Goal: Task Accomplishment & Management: Manage account settings

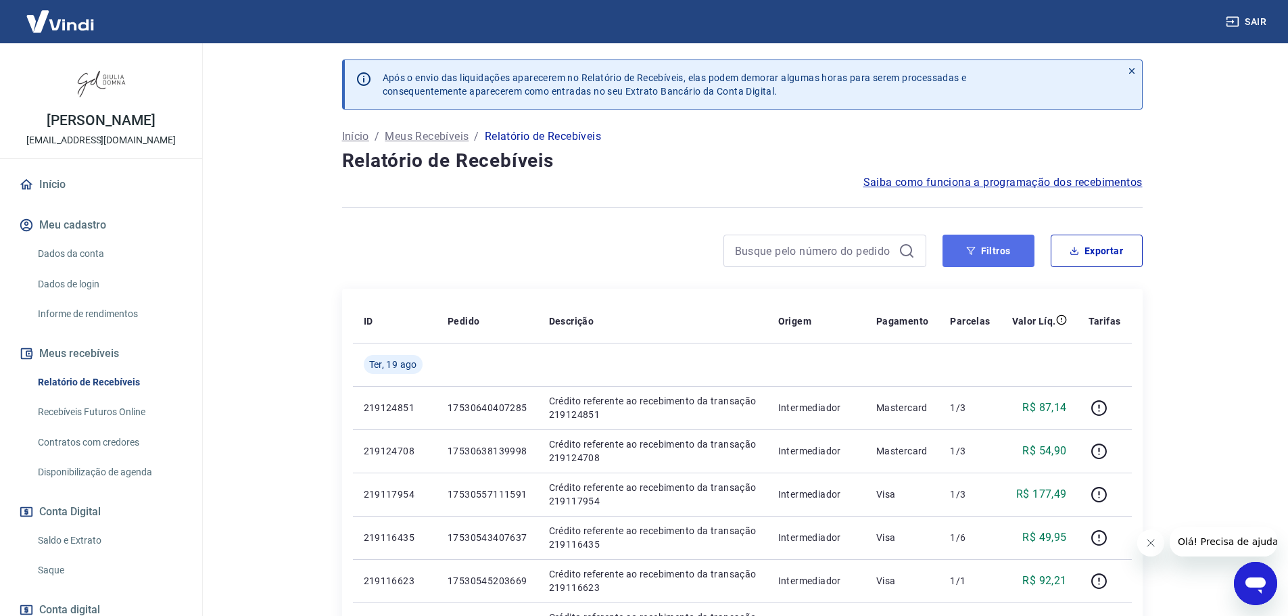
click at [987, 249] on button "Filtros" at bounding box center [988, 251] width 92 height 32
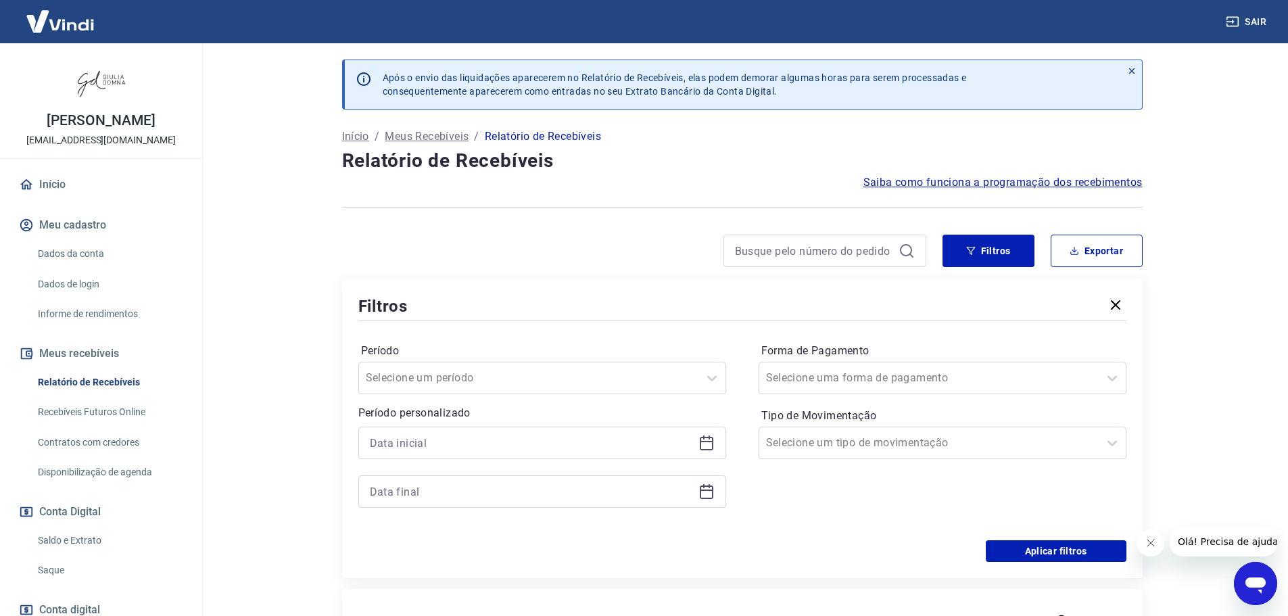
click at [706, 446] on icon at bounding box center [706, 443] width 16 height 16
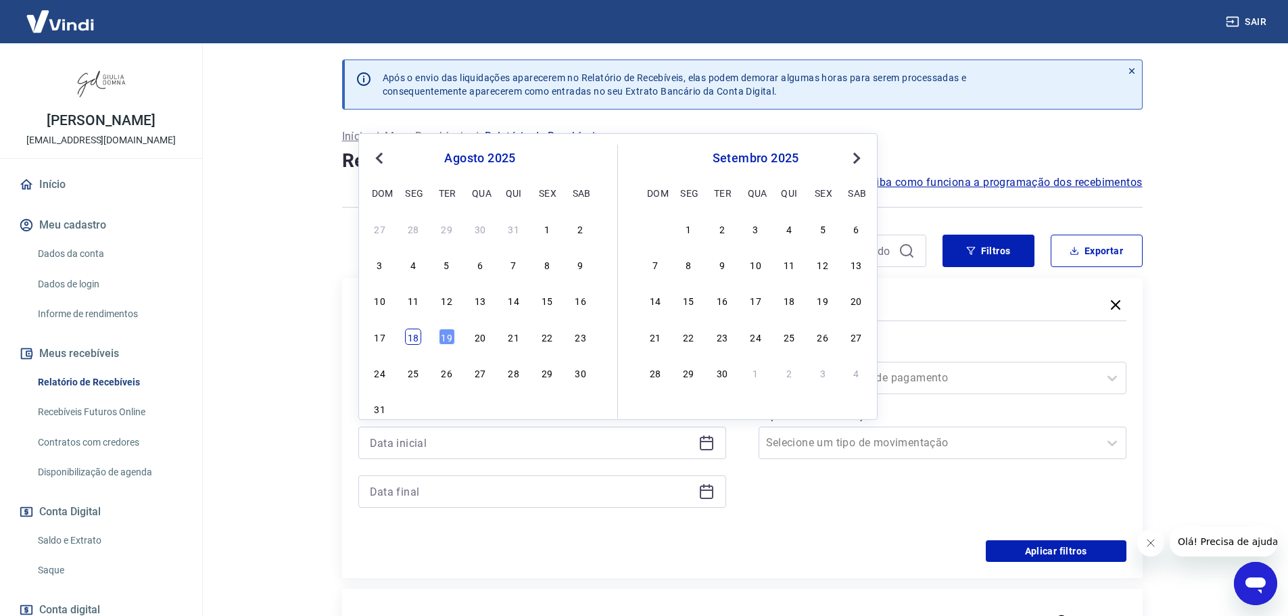
click at [414, 340] on div "18" at bounding box center [413, 337] width 16 height 16
type input "[DATE]"
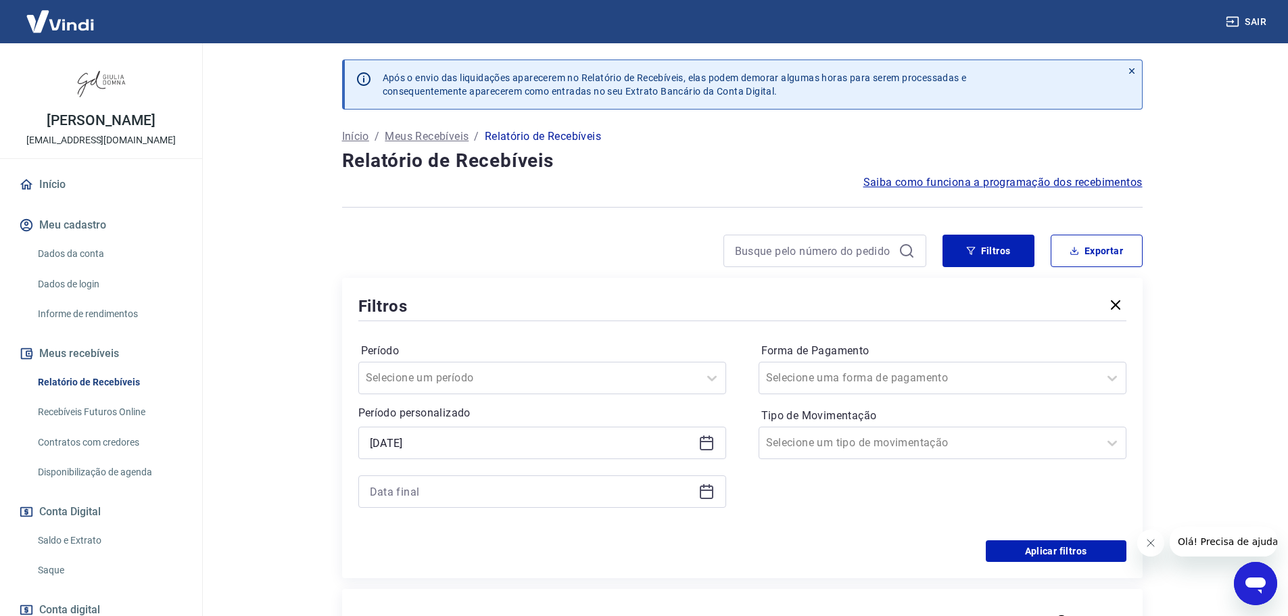
click at [705, 493] on icon at bounding box center [706, 491] width 16 height 16
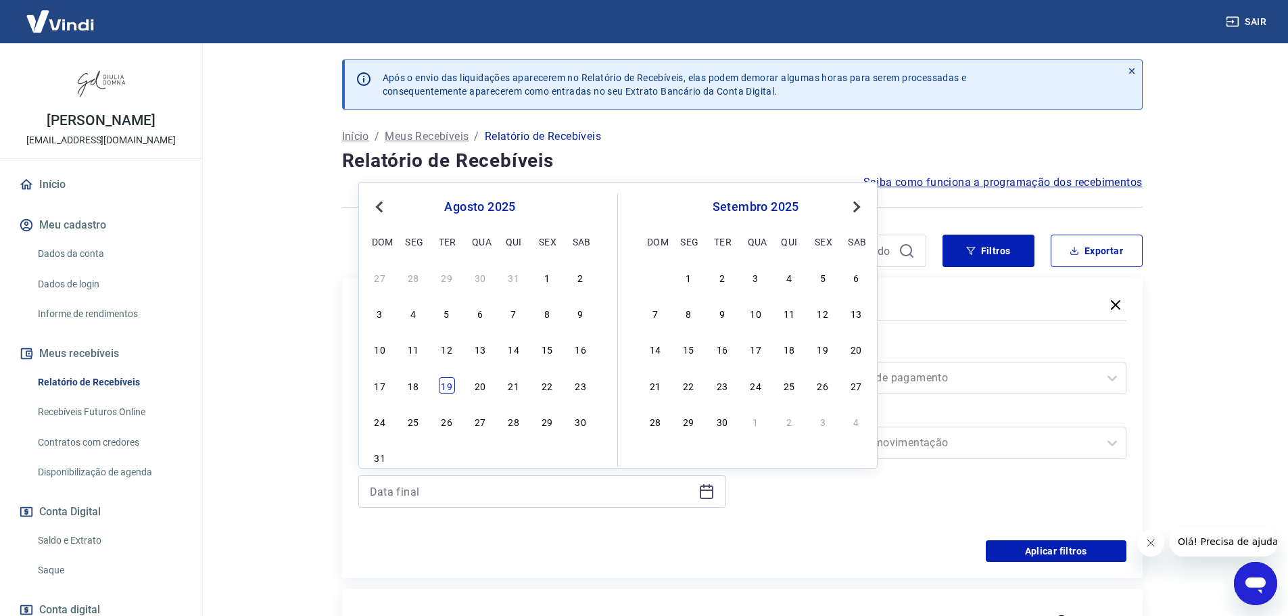
click at [445, 379] on div "19" at bounding box center [447, 385] width 16 height 16
type input "[DATE]"
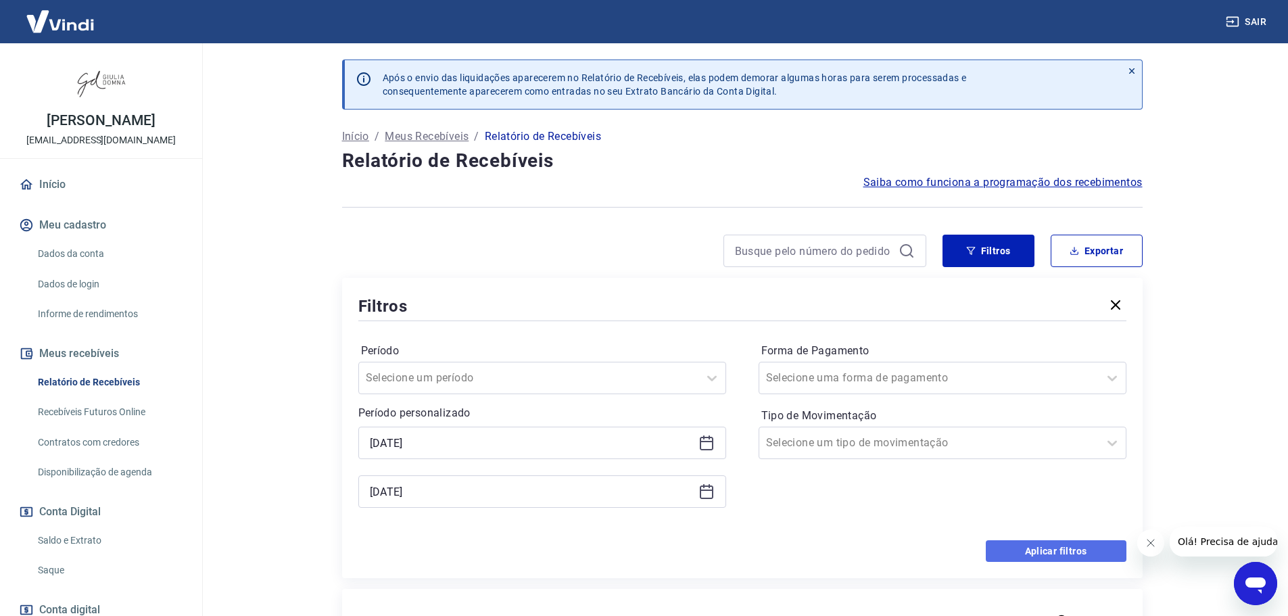
click at [1067, 547] on button "Aplicar filtros" at bounding box center [1056, 551] width 141 height 22
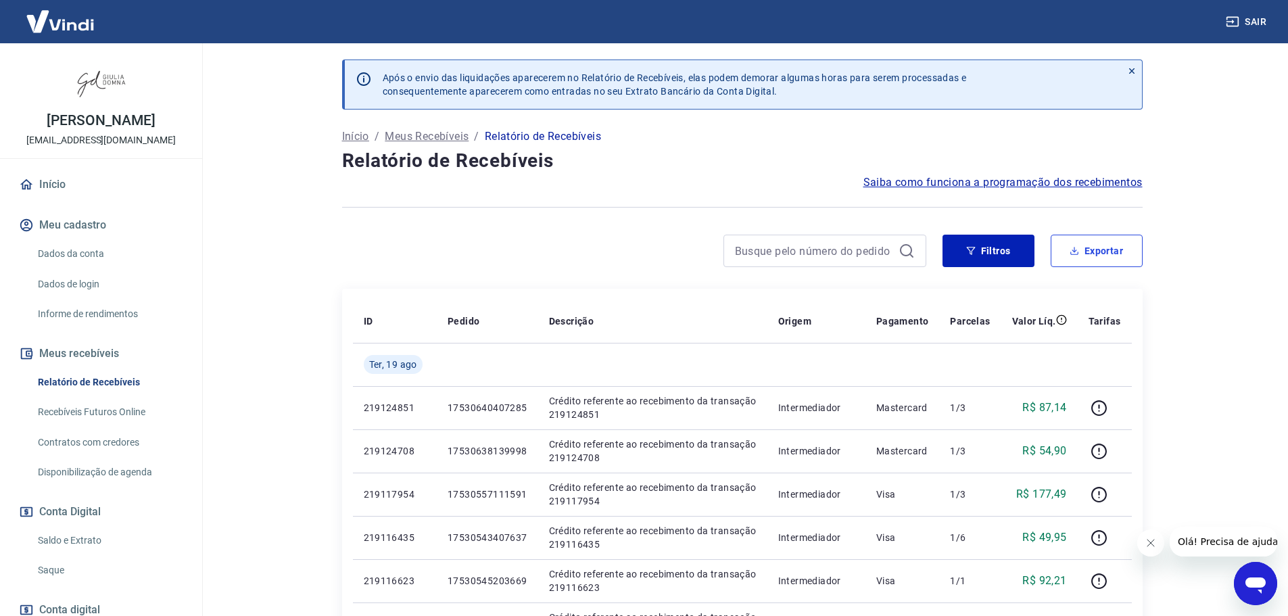
click at [1109, 247] on button "Exportar" at bounding box center [1096, 251] width 92 height 32
type input "[DATE]"
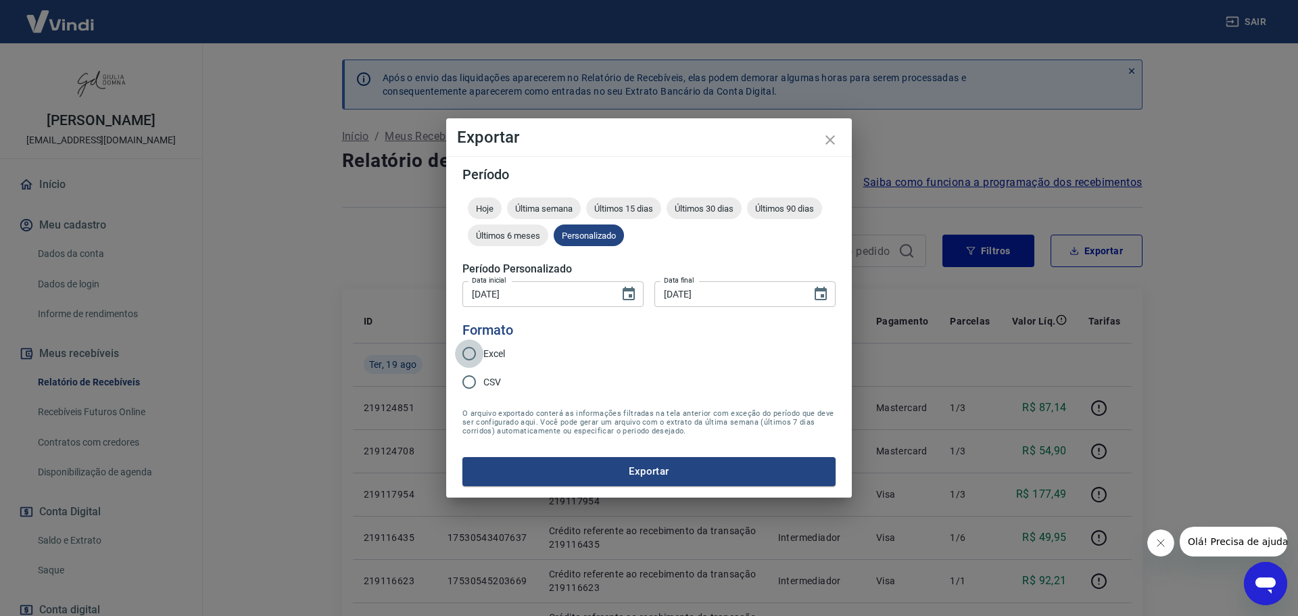
click at [468, 351] on input "Excel" at bounding box center [469, 353] width 28 height 28
radio input "true"
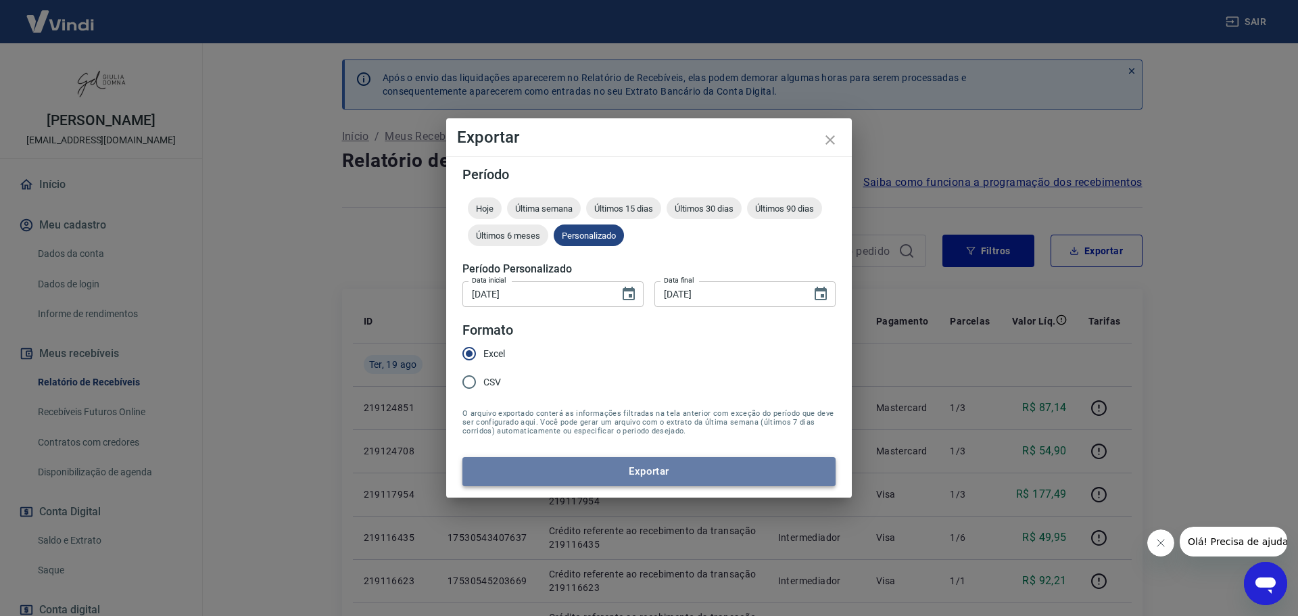
click at [649, 470] on button "Exportar" at bounding box center [648, 471] width 373 height 28
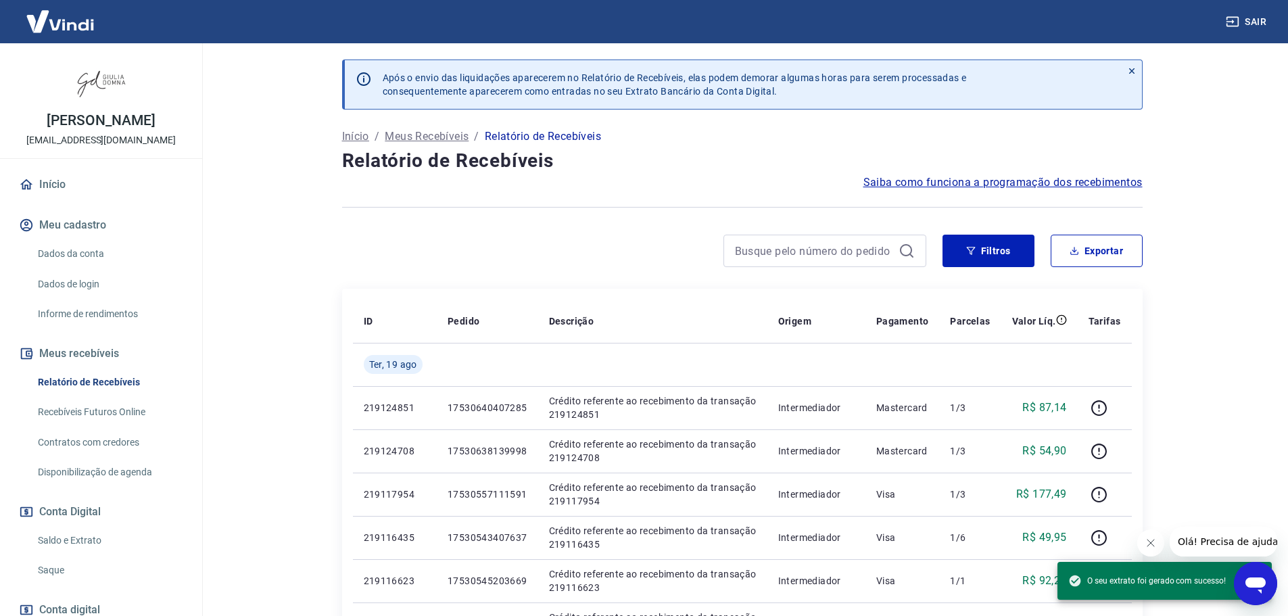
click at [53, 565] on link "Saque" at bounding box center [108, 570] width 153 height 28
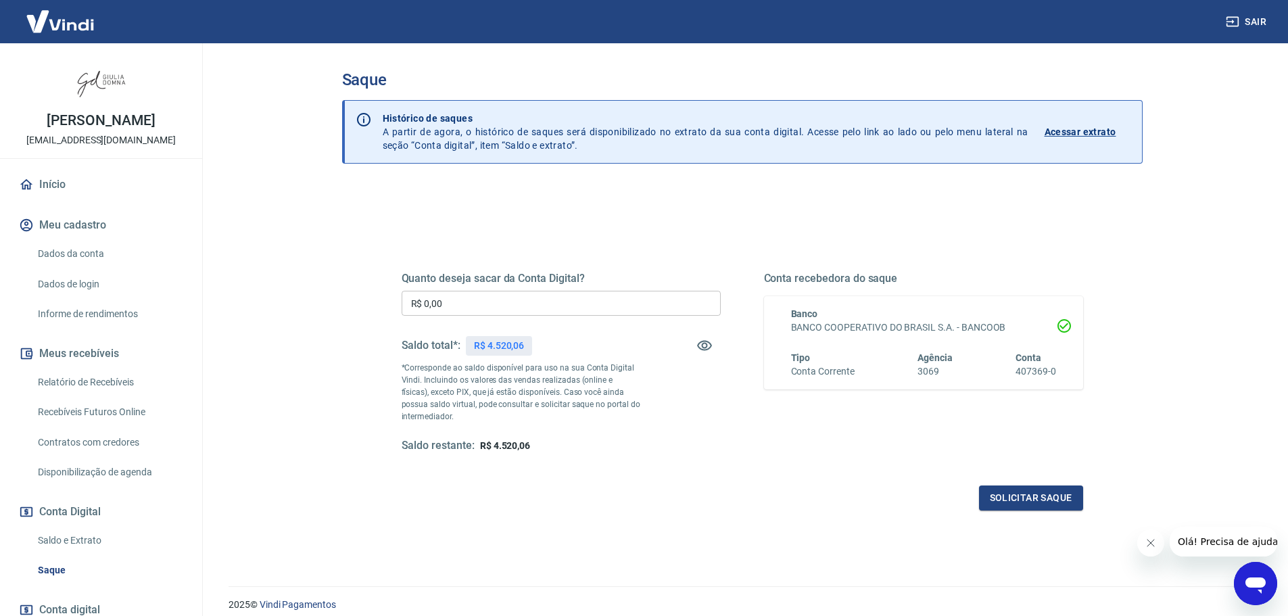
click at [512, 298] on input "R$ 0,00" at bounding box center [561, 303] width 319 height 25
type input "R$ 4.520,06"
click at [1040, 499] on button "Solicitar saque" at bounding box center [1031, 497] width 104 height 25
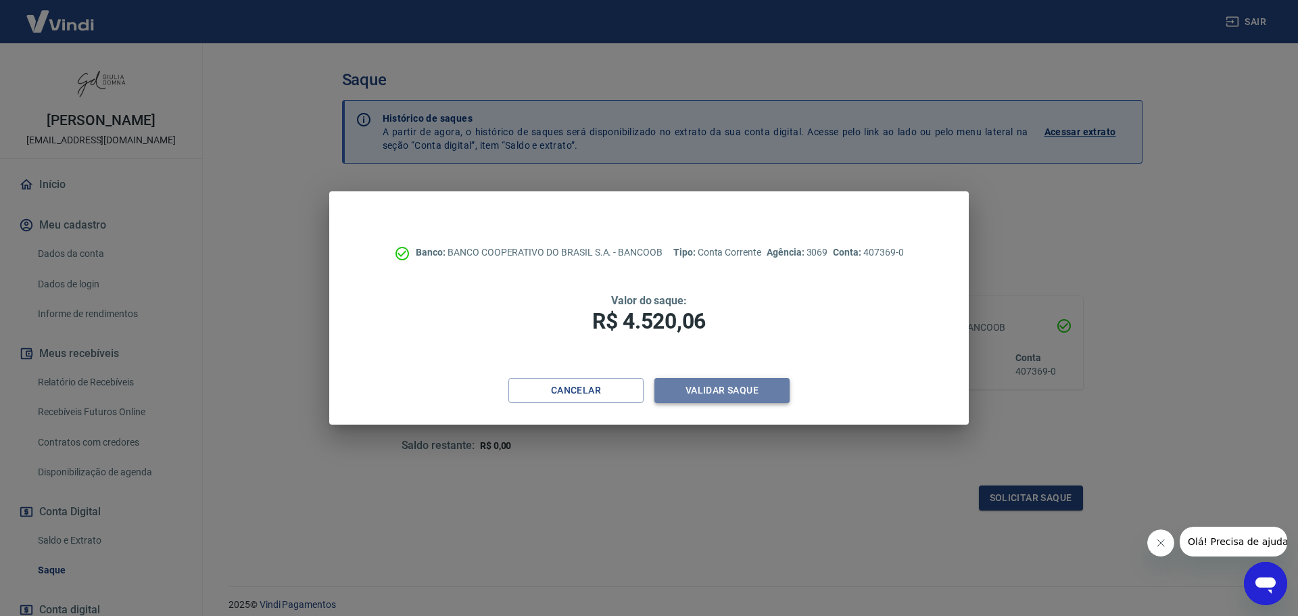
click at [754, 384] on button "Validar saque" at bounding box center [721, 390] width 135 height 25
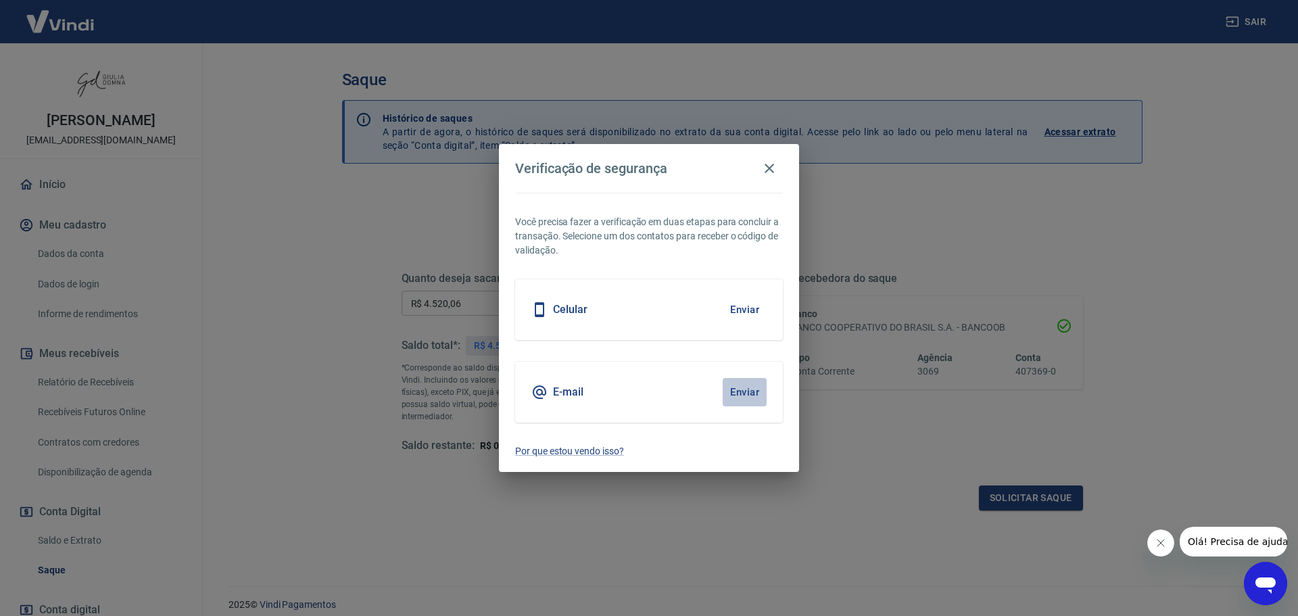
click at [754, 389] on button "Enviar" at bounding box center [745, 392] width 44 height 28
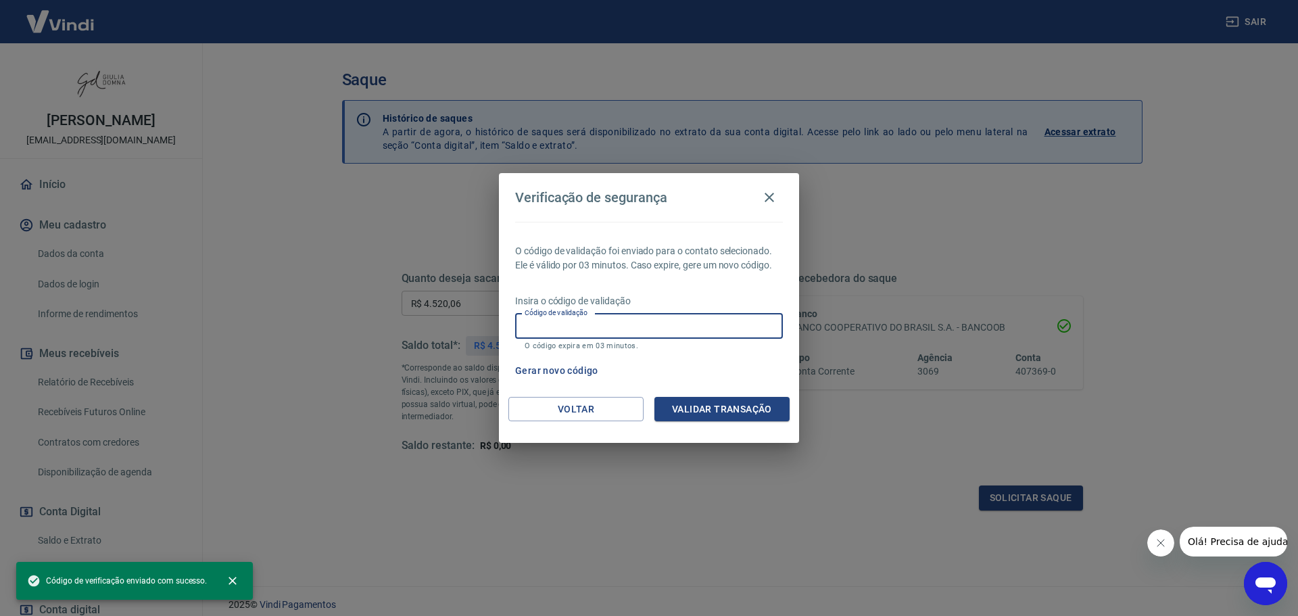
click at [643, 324] on input "Código de validação" at bounding box center [649, 326] width 268 height 25
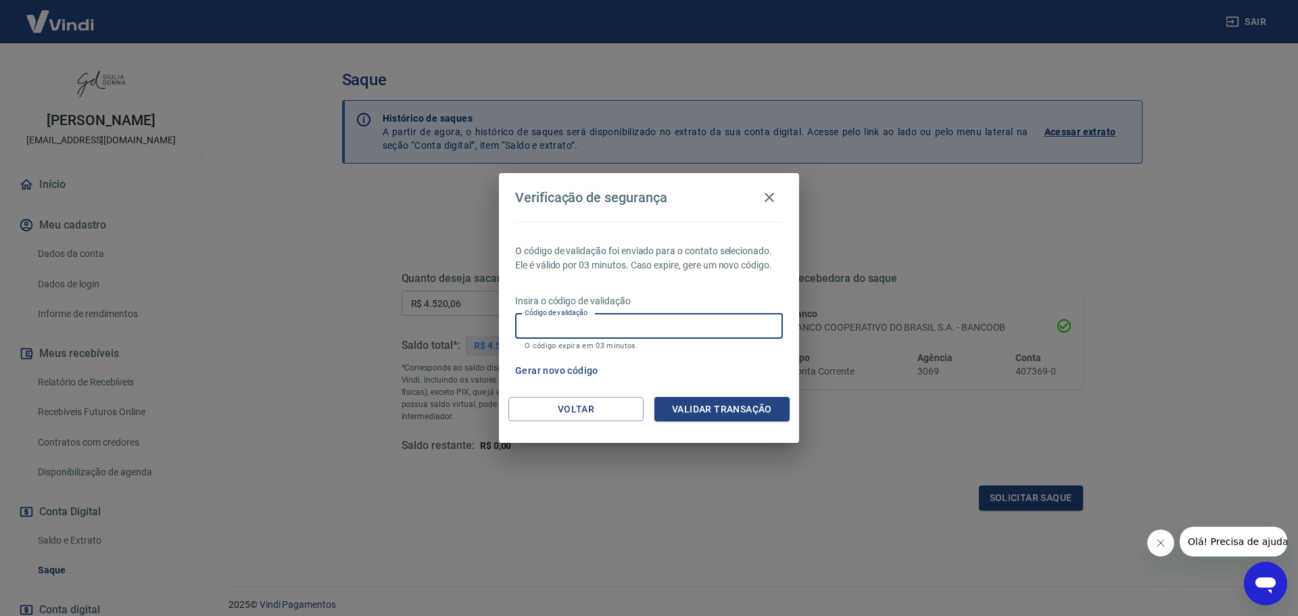
paste input "802644"
type input "802644"
click at [722, 406] on button "Validar transação" at bounding box center [721, 409] width 135 height 25
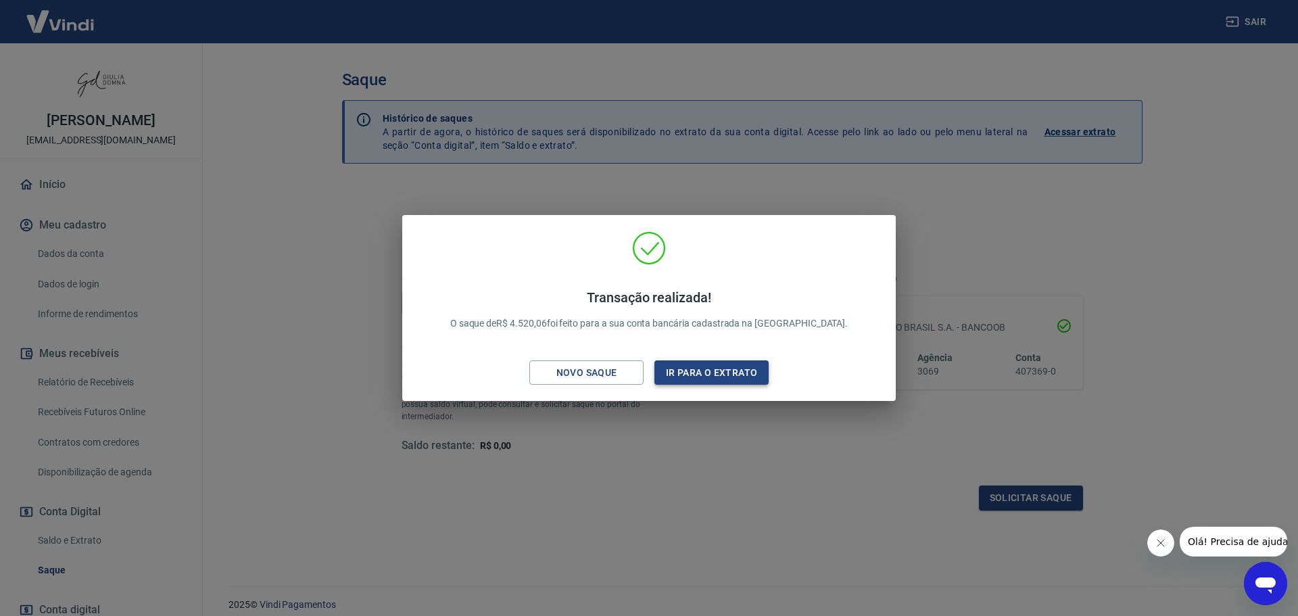
click at [719, 366] on button "Ir para o extrato" at bounding box center [711, 372] width 114 height 25
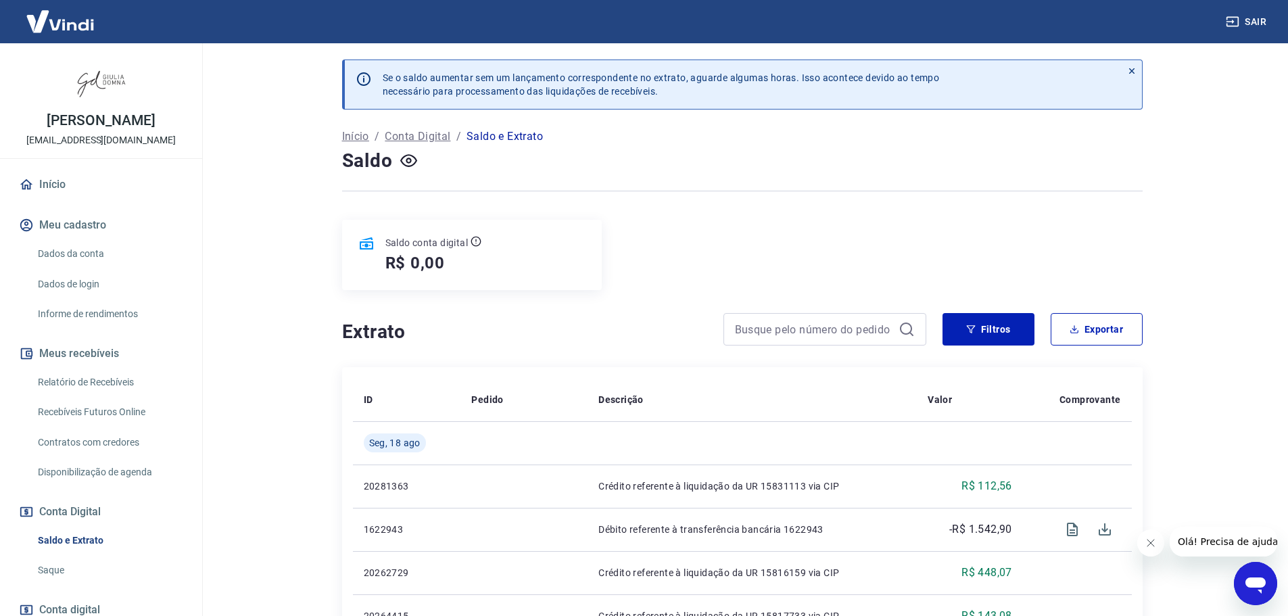
click at [52, 571] on link "Saque" at bounding box center [108, 570] width 153 height 28
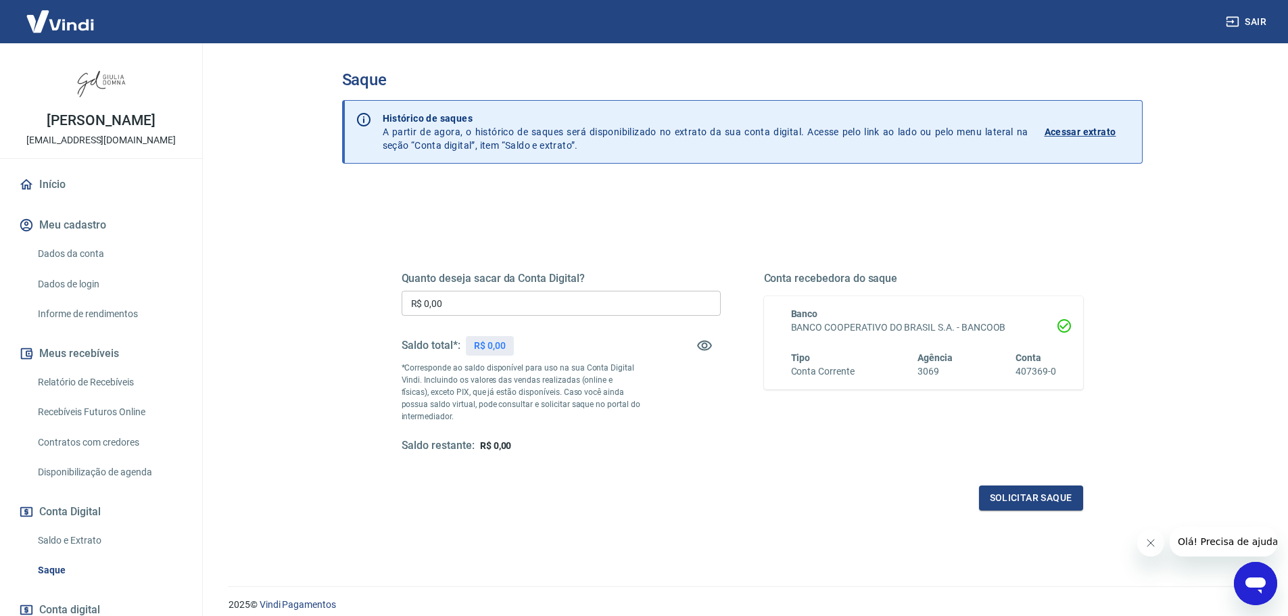
click at [76, 541] on link "Saldo e Extrato" at bounding box center [108, 541] width 153 height 28
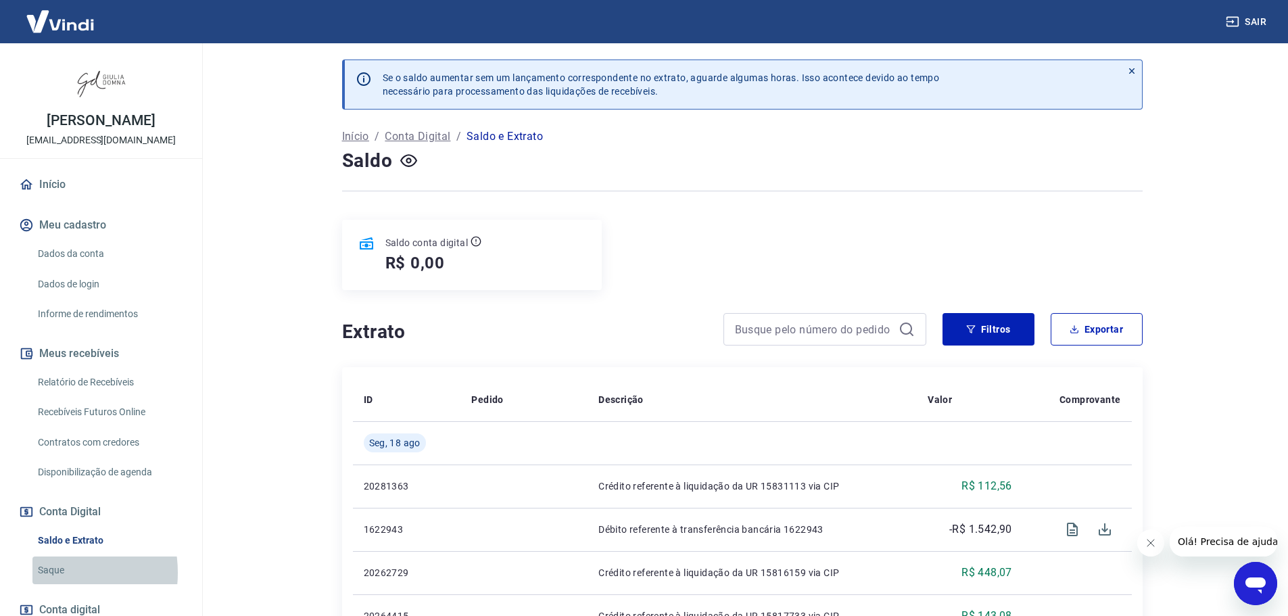
click at [50, 573] on link "Saque" at bounding box center [108, 570] width 153 height 28
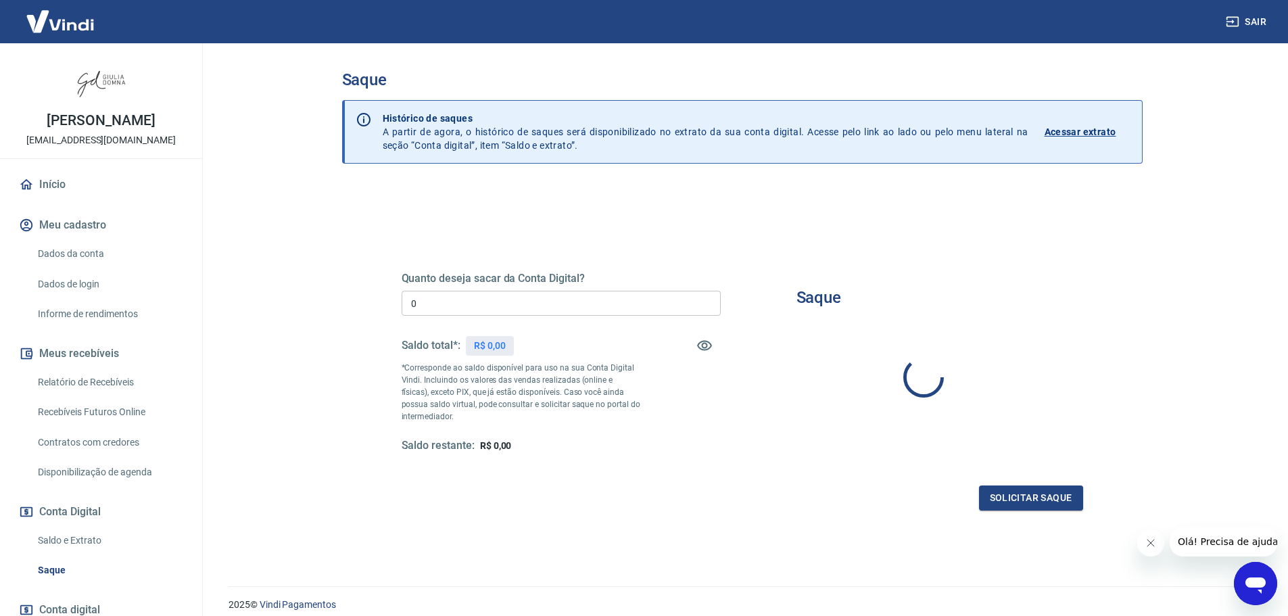
type input "R$ 0,00"
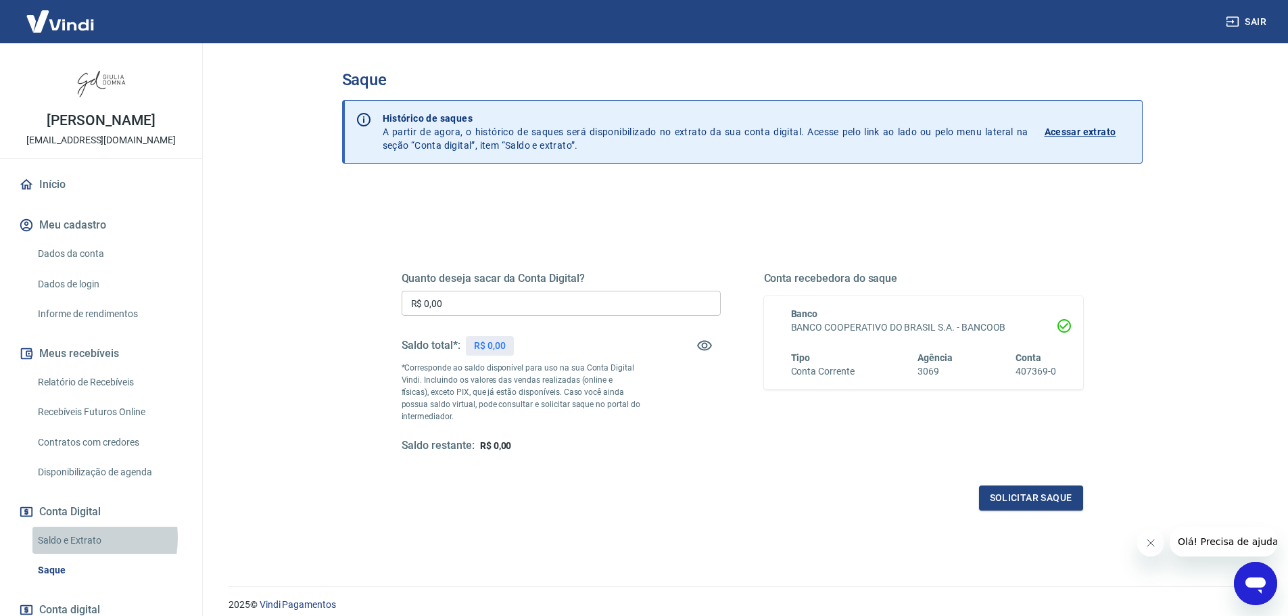
click at [70, 537] on link "Saldo e Extrato" at bounding box center [108, 541] width 153 height 28
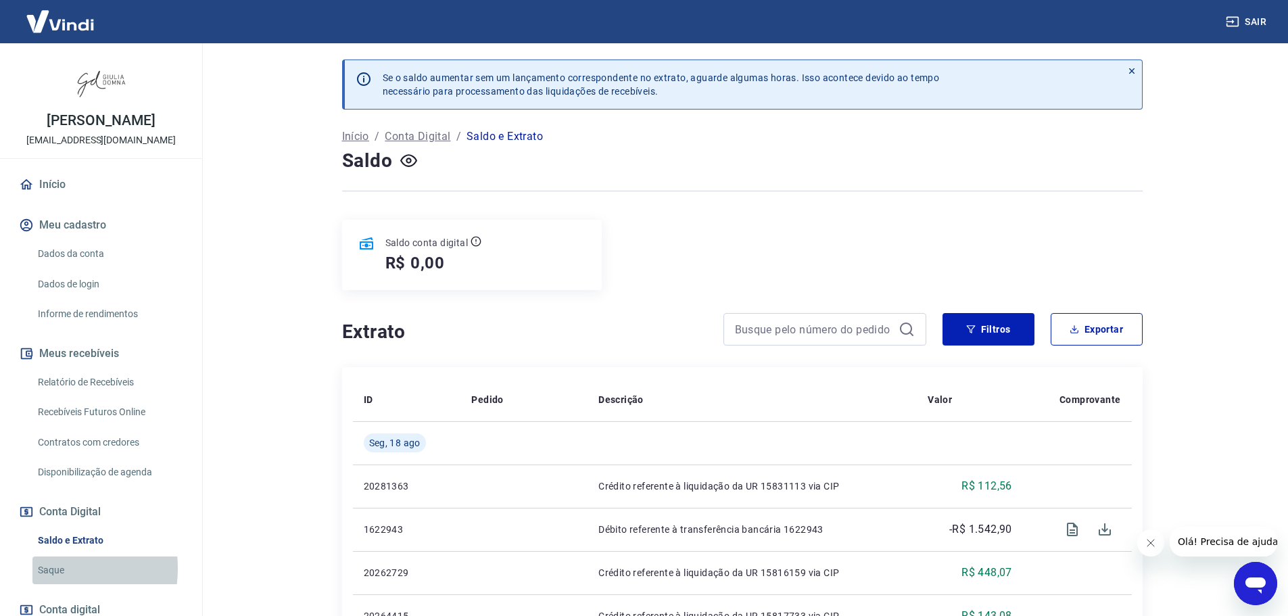
click at [53, 568] on link "Saque" at bounding box center [108, 570] width 153 height 28
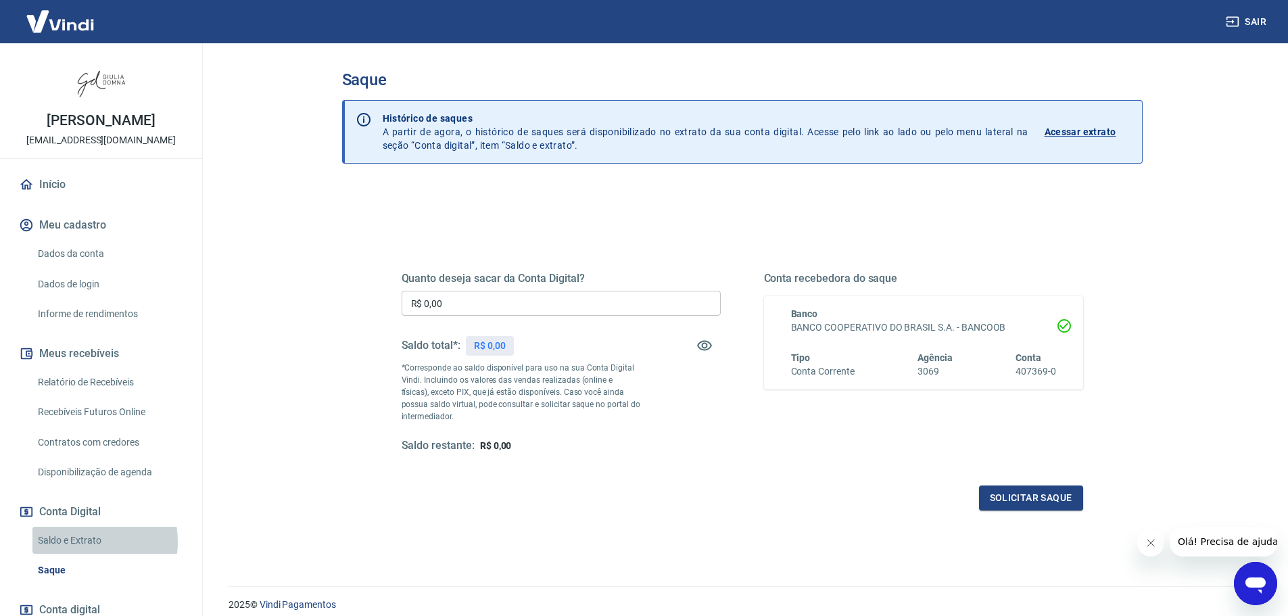
click at [78, 541] on link "Saldo e Extrato" at bounding box center [108, 541] width 153 height 28
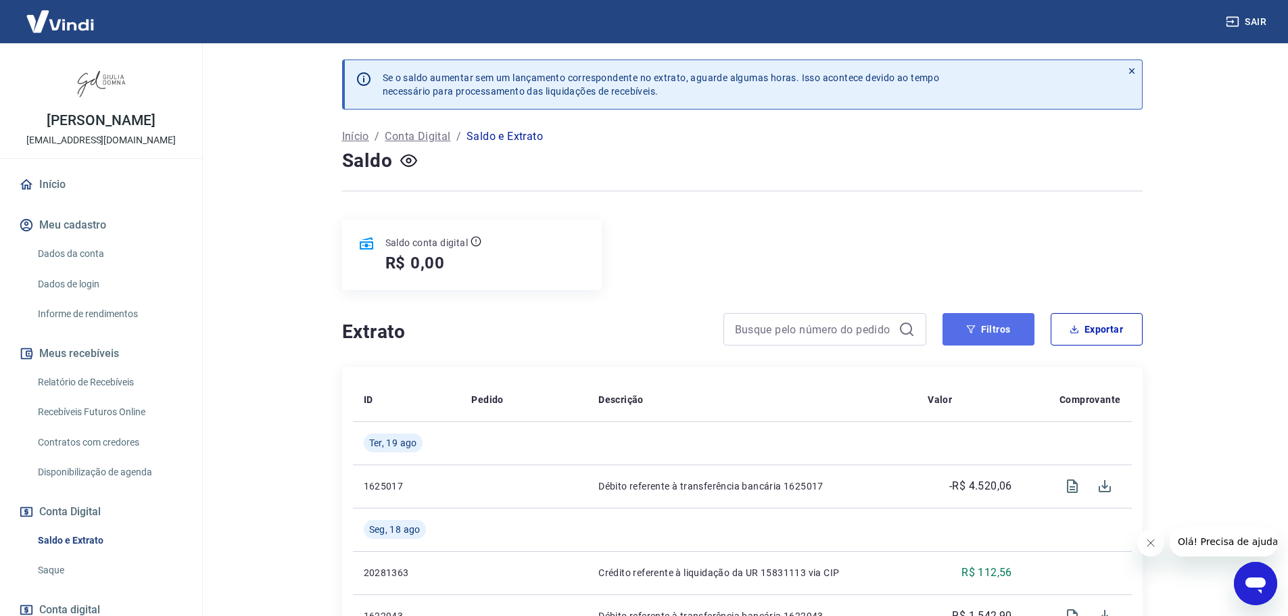
click at [988, 329] on button "Filtros" at bounding box center [988, 329] width 92 height 32
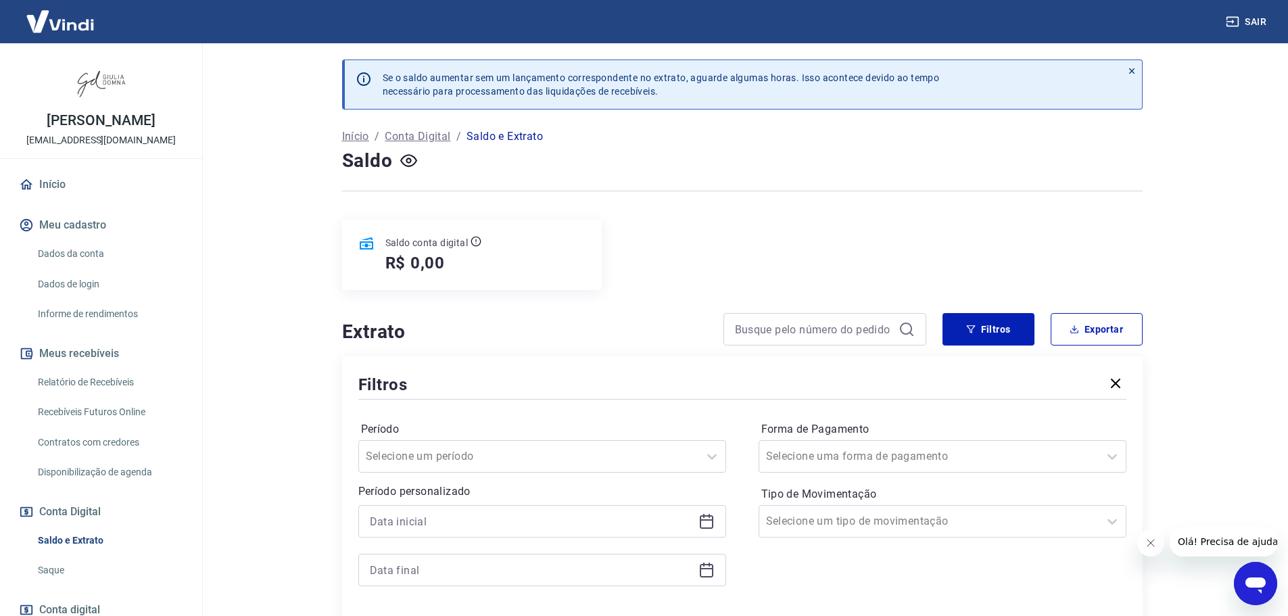
click at [710, 516] on icon at bounding box center [707, 522] width 14 height 14
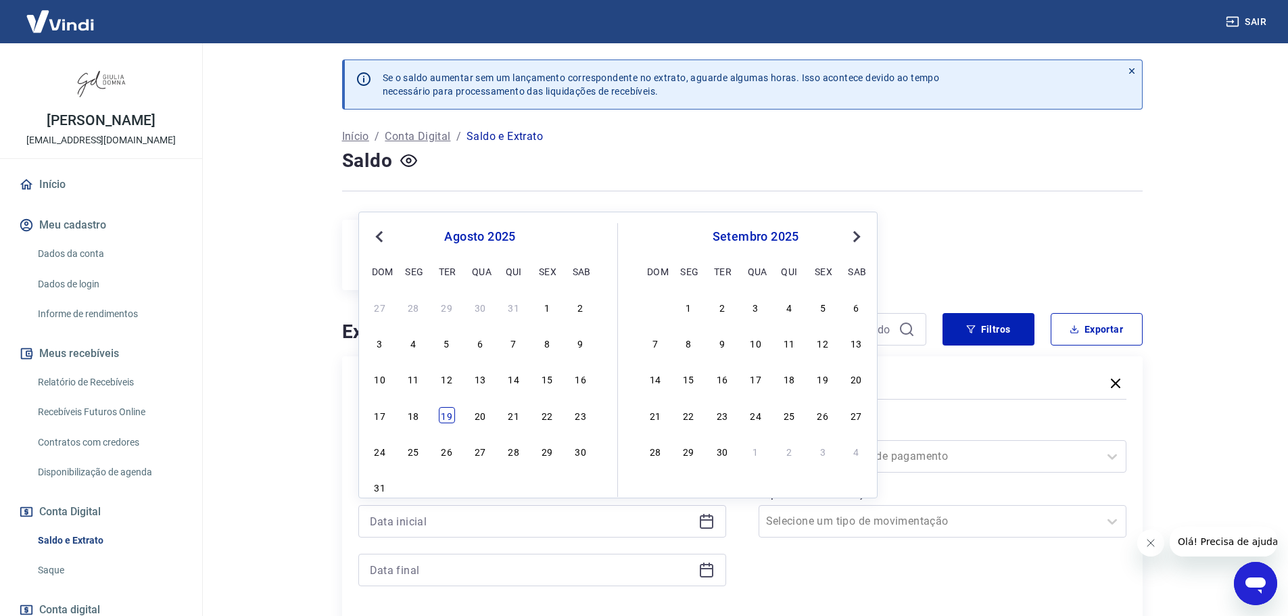
click at [449, 417] on div "19" at bounding box center [447, 415] width 16 height 16
type input "[DATE]"
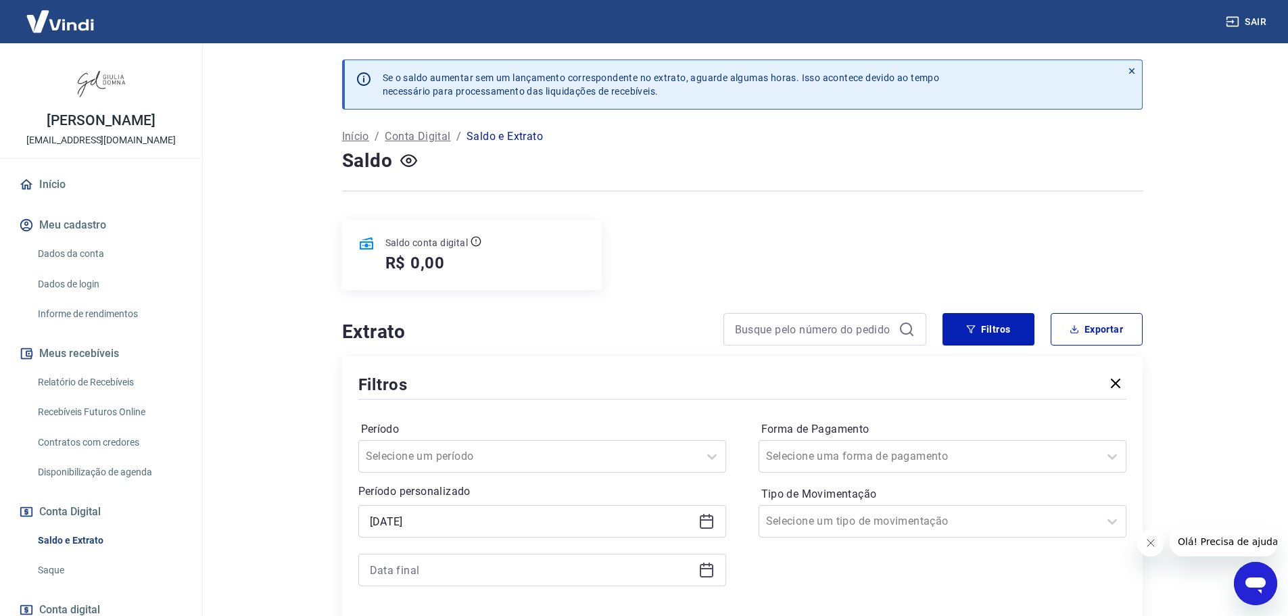
click at [707, 573] on icon at bounding box center [706, 570] width 16 height 16
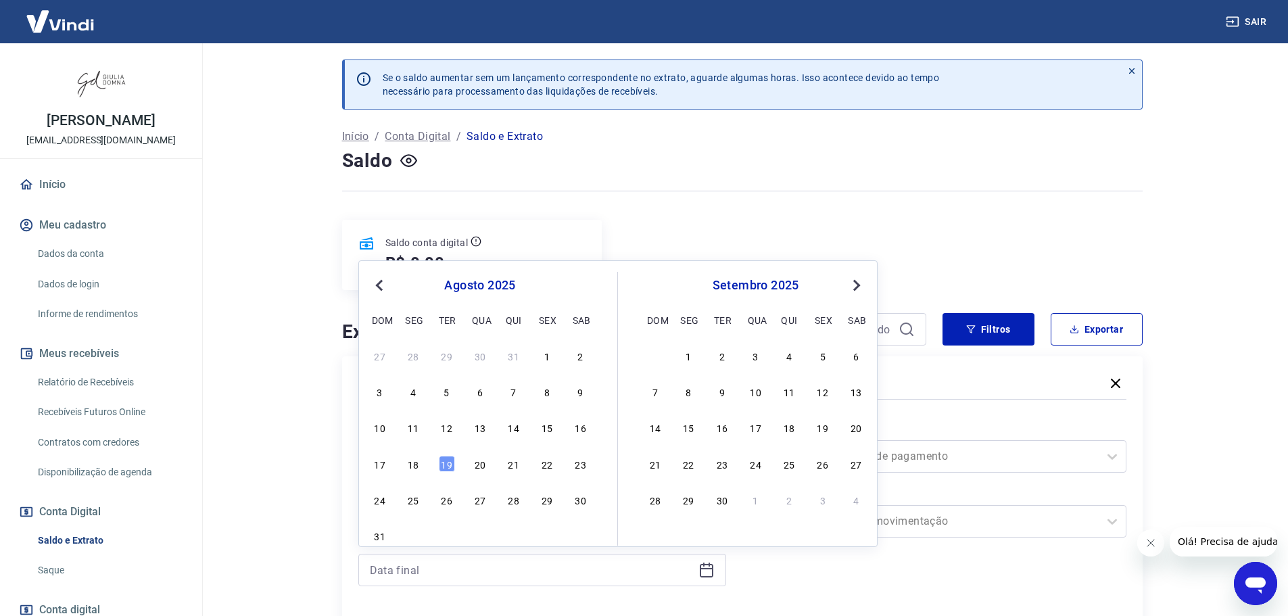
drag, startPoint x: 442, startPoint y: 466, endPoint x: 992, endPoint y: 395, distance: 554.1
click at [442, 467] on div "19" at bounding box center [447, 464] width 16 height 16
type input "[DATE]"
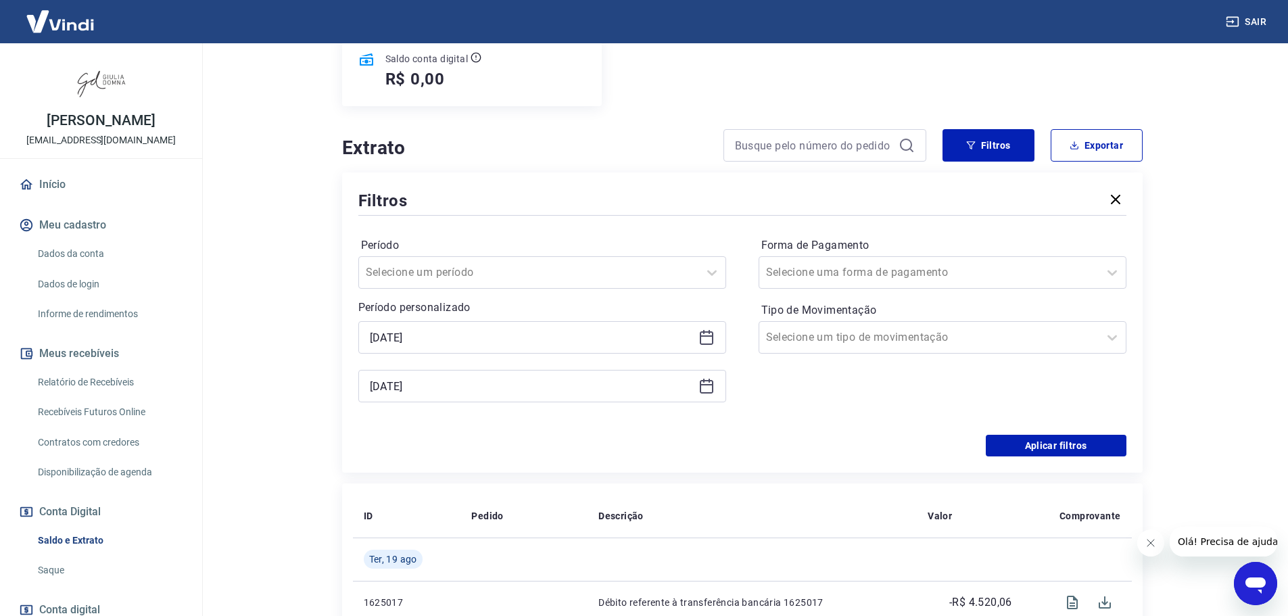
scroll to position [270, 0]
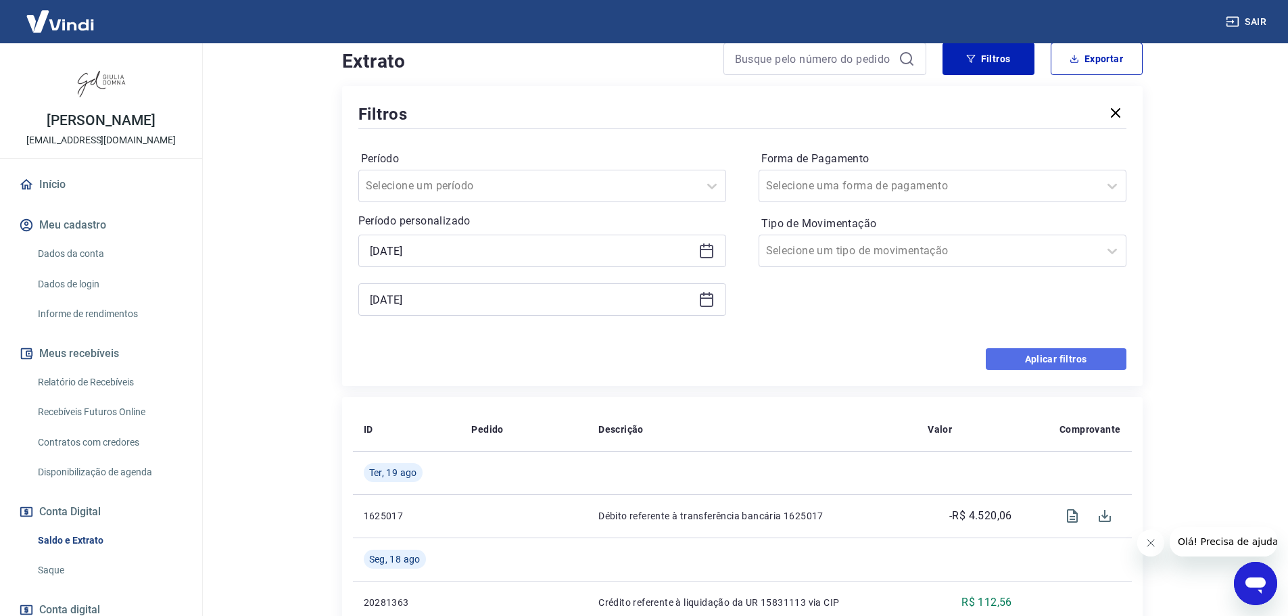
click at [1075, 351] on button "Aplicar filtros" at bounding box center [1056, 359] width 141 height 22
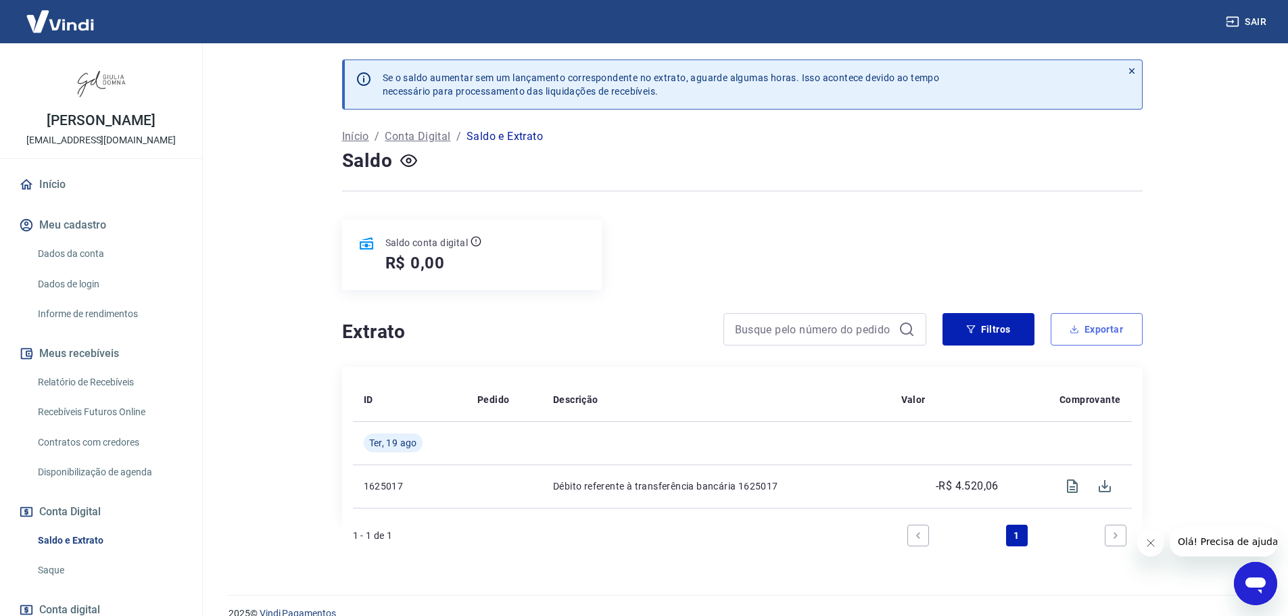
click at [1107, 327] on button "Exportar" at bounding box center [1096, 329] width 92 height 32
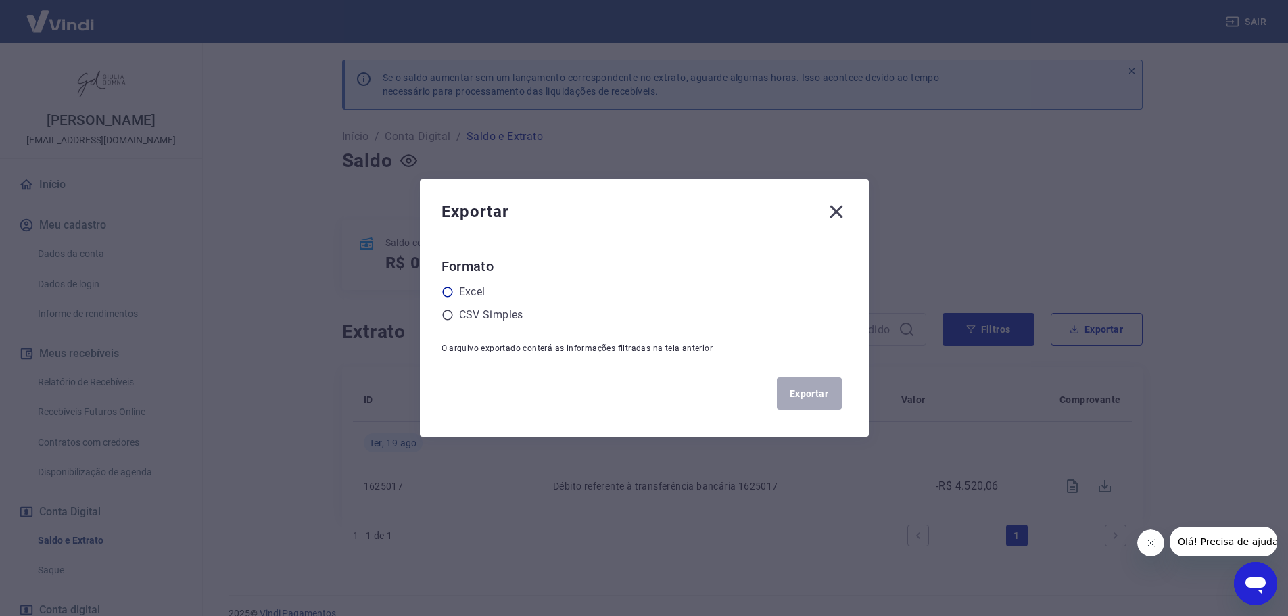
click at [452, 294] on icon at bounding box center [447, 292] width 12 height 12
click at [0, 0] on input "radio" at bounding box center [0, 0] width 0 height 0
click at [806, 391] on button "Exportar" at bounding box center [809, 393] width 65 height 32
